Goal: Obtain resource: Download file/media

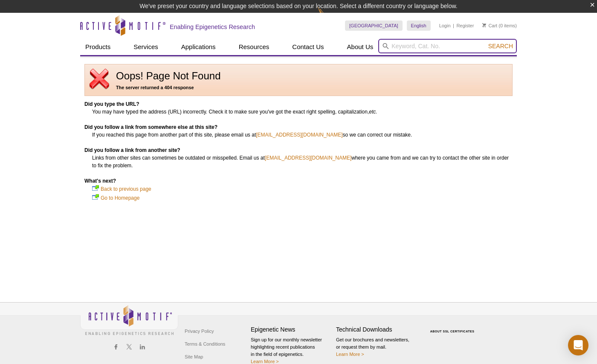
click at [436, 50] on input "search" at bounding box center [447, 46] width 138 height 14
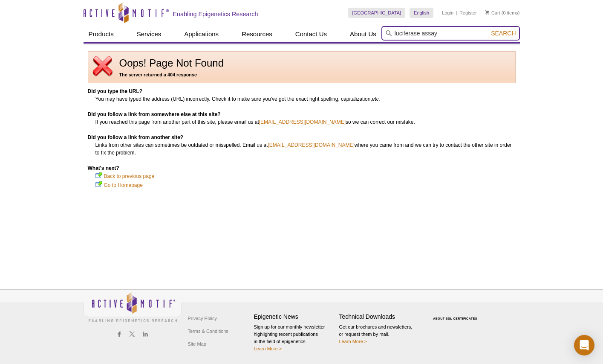
type input "luciferase assay"
click at [488, 29] on button "Search" at bounding box center [503, 33] width 30 height 8
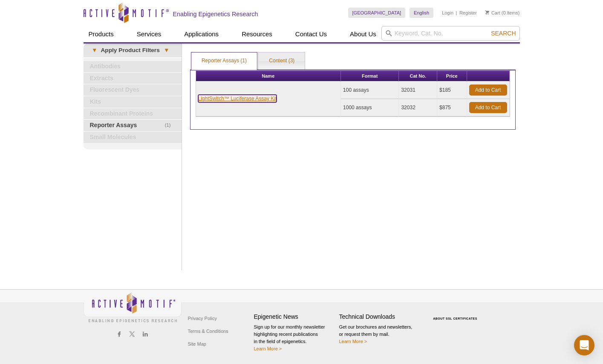
click at [269, 99] on link "LightSwitch™ Luciferase Assay Kit" at bounding box center [237, 99] width 79 height 8
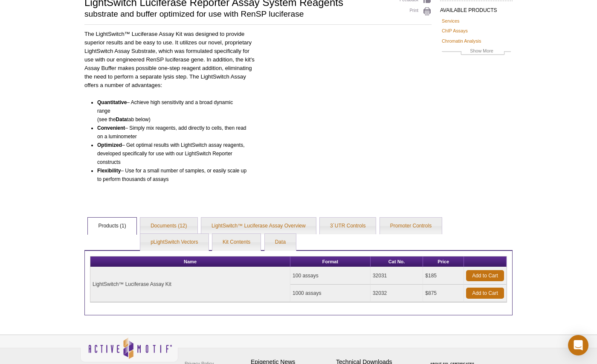
scroll to position [85, 0]
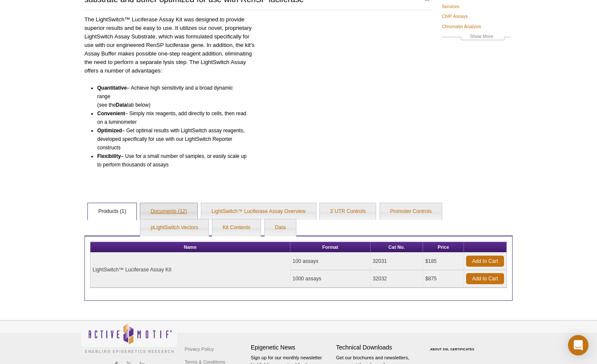
click at [182, 213] on link "Documents (12)" at bounding box center [168, 211] width 57 height 17
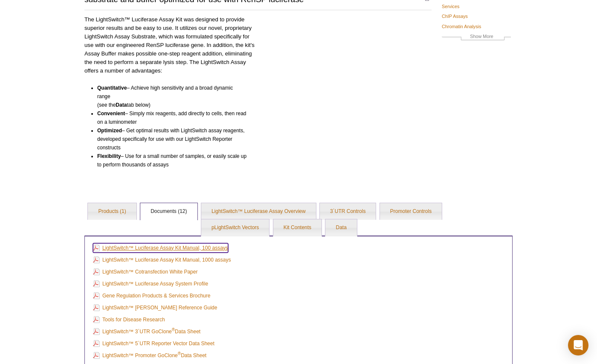
click at [210, 248] on link "LightSwitch™ Luciferase Assay Kit Manual, 100 assays" at bounding box center [160, 247] width 135 height 9
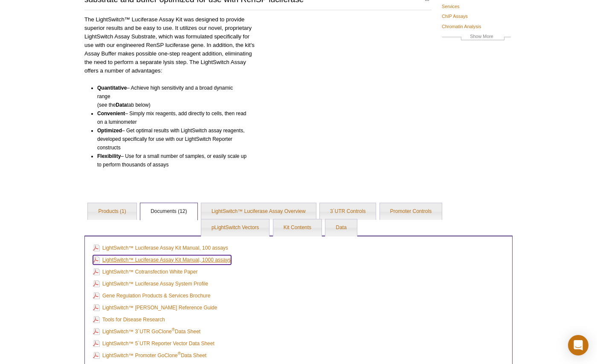
click at [201, 260] on link "LightSwitch™ Luciferase Assay Kit Manual, 1000 assays" at bounding box center [162, 259] width 138 height 9
